Goal: Check status: Check status

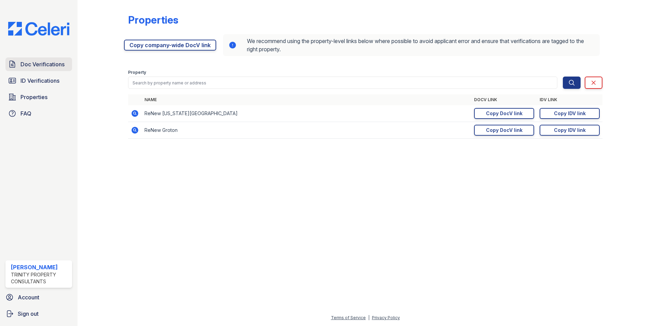
click at [46, 68] on span "Doc Verifications" at bounding box center [42, 64] width 44 height 8
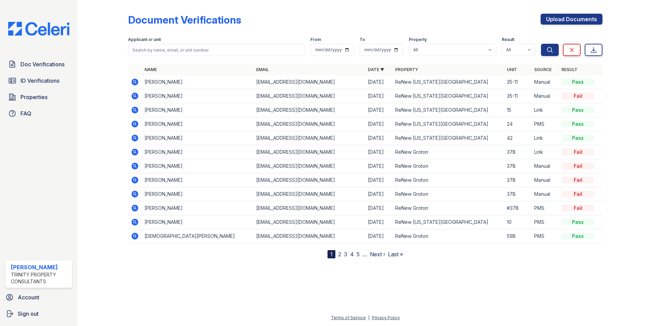
click at [136, 80] on icon at bounding box center [134, 82] width 7 height 7
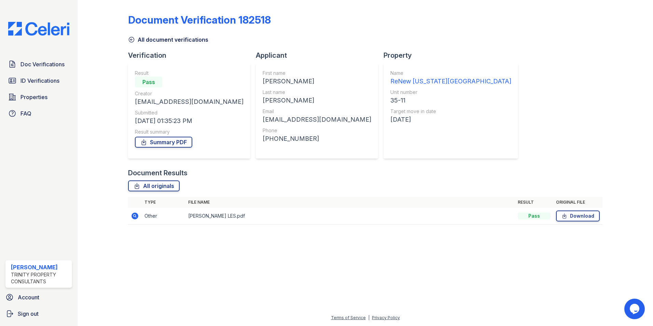
click at [136, 215] on icon at bounding box center [135, 216] width 8 height 8
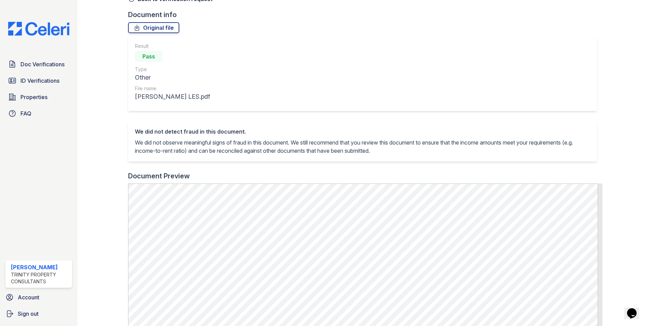
scroll to position [102, 0]
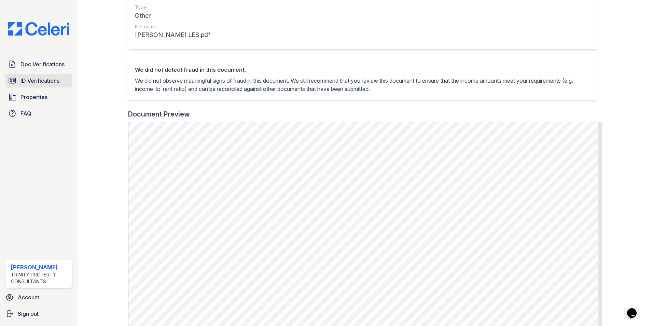
click at [38, 87] on link "ID Verifications" at bounding box center [38, 81] width 67 height 14
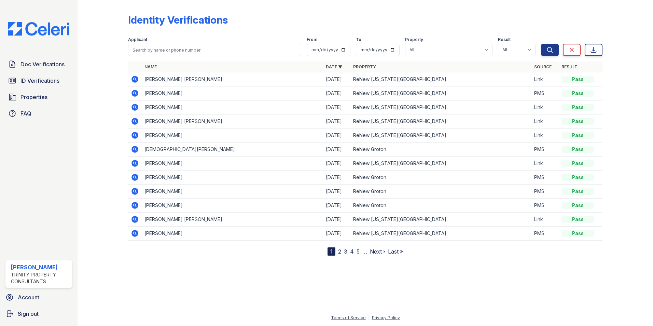
click at [136, 78] on icon at bounding box center [134, 79] width 7 height 7
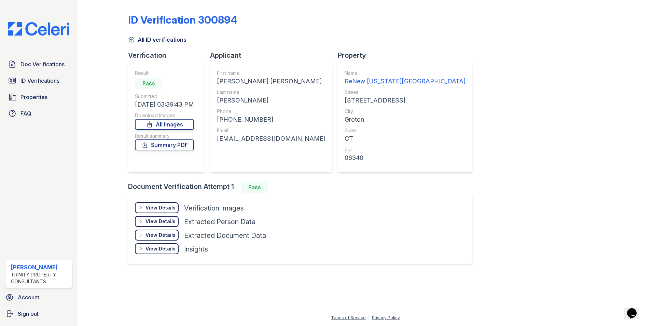
click at [175, 208] on div "View Details" at bounding box center [160, 207] width 30 height 7
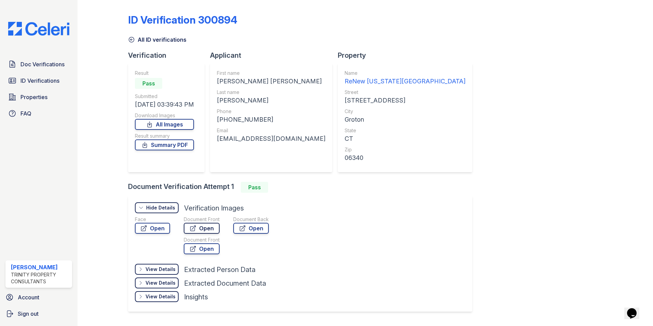
click at [204, 229] on link "Open" at bounding box center [202, 228] width 36 height 11
click at [46, 77] on span "ID Verifications" at bounding box center [39, 80] width 39 height 8
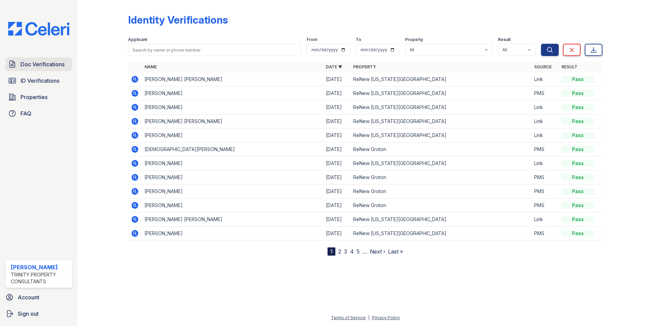
click at [63, 67] on span "Doc Verifications" at bounding box center [42, 64] width 44 height 8
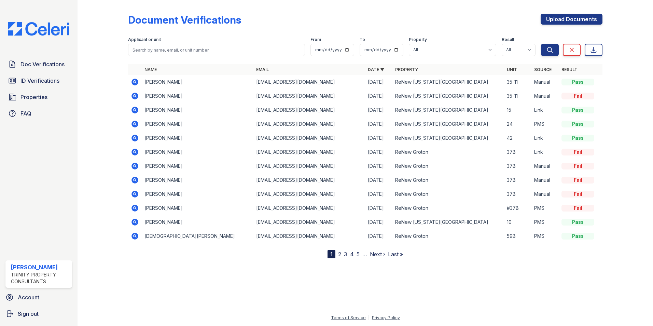
click at [134, 83] on icon at bounding box center [134, 82] width 7 height 7
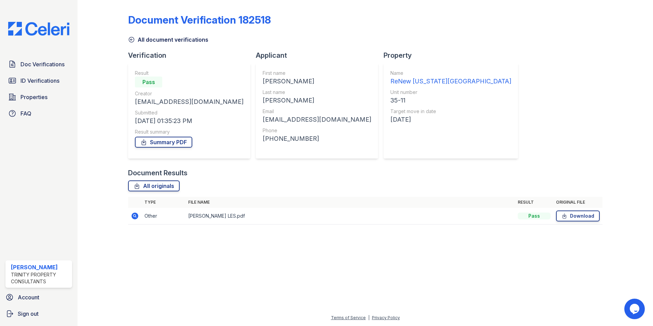
click at [134, 217] on icon at bounding box center [134, 215] width 7 height 7
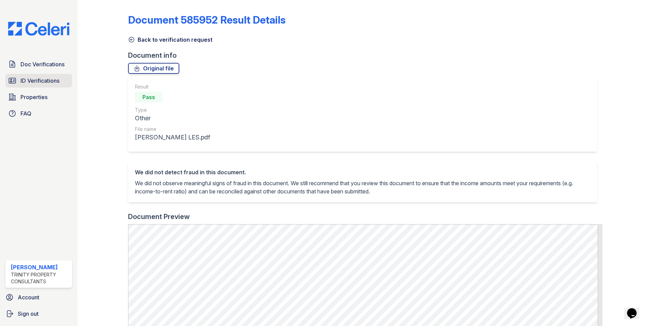
click at [34, 81] on span "ID Verifications" at bounding box center [39, 80] width 39 height 8
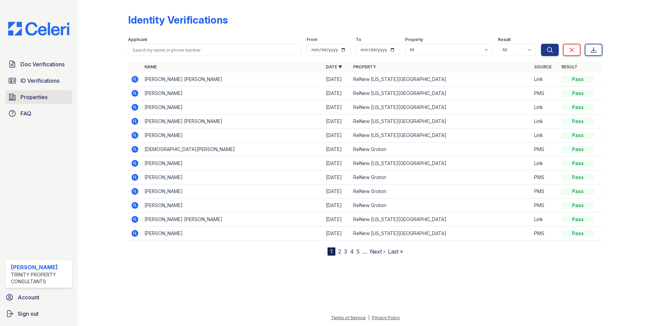
click at [49, 97] on link "Properties" at bounding box center [38, 97] width 67 height 14
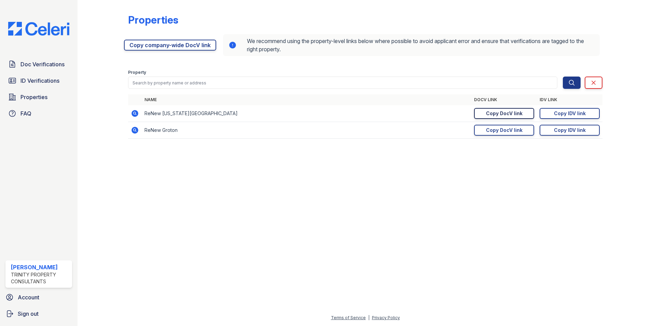
click at [516, 113] on div "Copy DocV link" at bounding box center [504, 113] width 37 height 7
click at [585, 110] on div "Copy IDV link" at bounding box center [570, 113] width 32 height 7
